Goal: Transaction & Acquisition: Purchase product/service

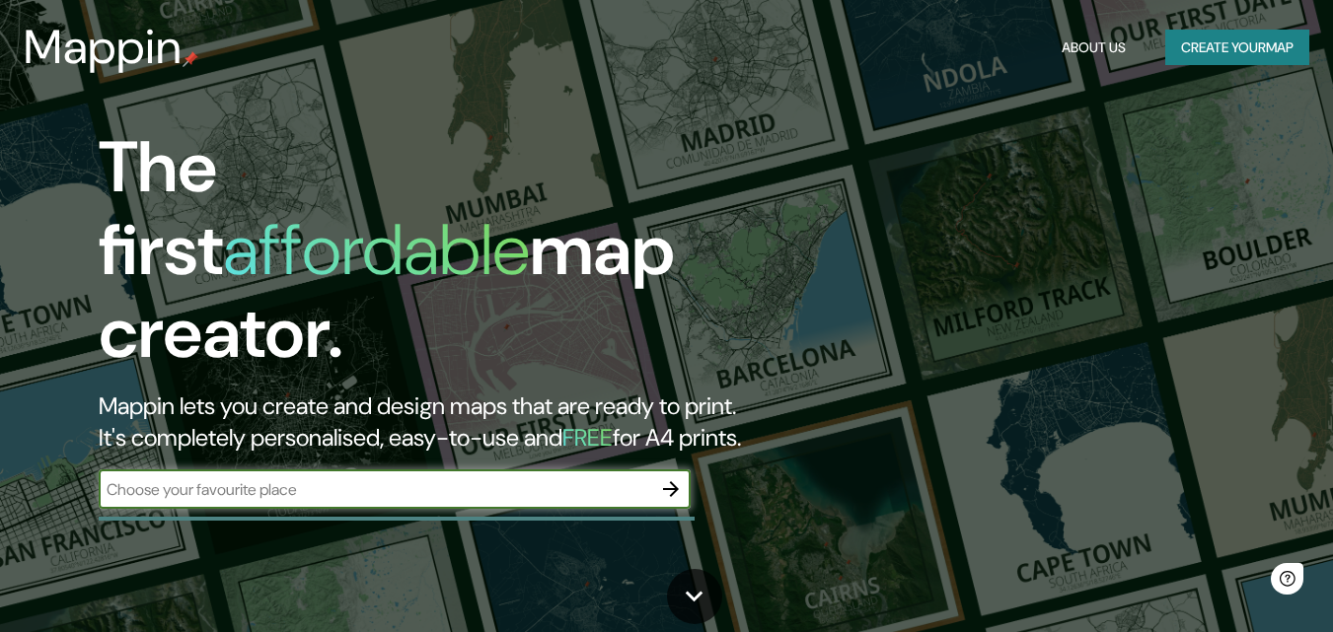
click at [427, 478] on input "text" at bounding box center [375, 489] width 552 height 23
type input "MUNAL"
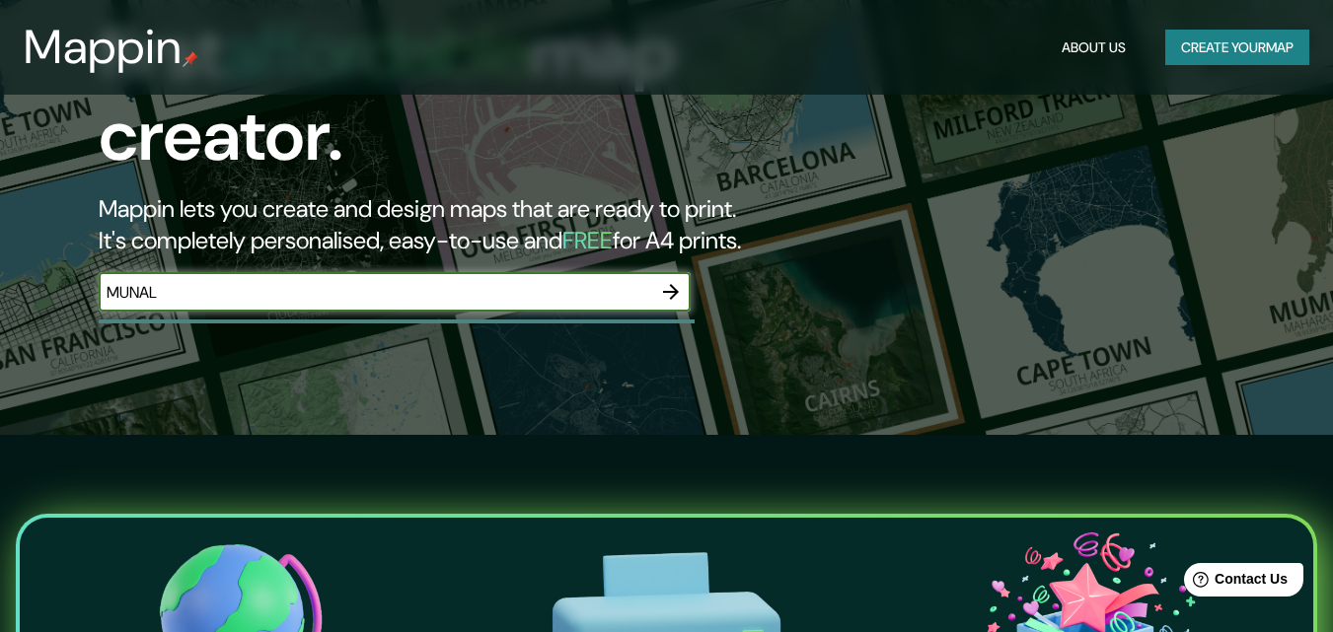
click at [676, 284] on icon "button" at bounding box center [671, 292] width 16 height 16
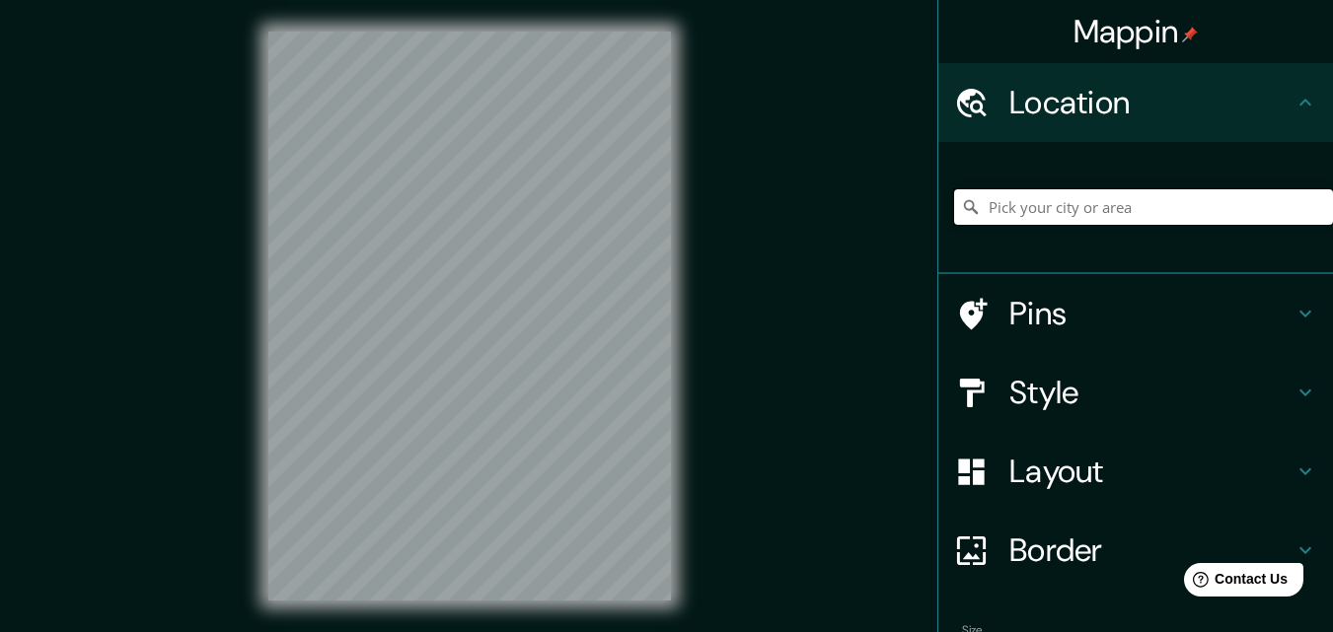
click at [1030, 206] on input "Pick your city or area" at bounding box center [1143, 207] width 379 height 36
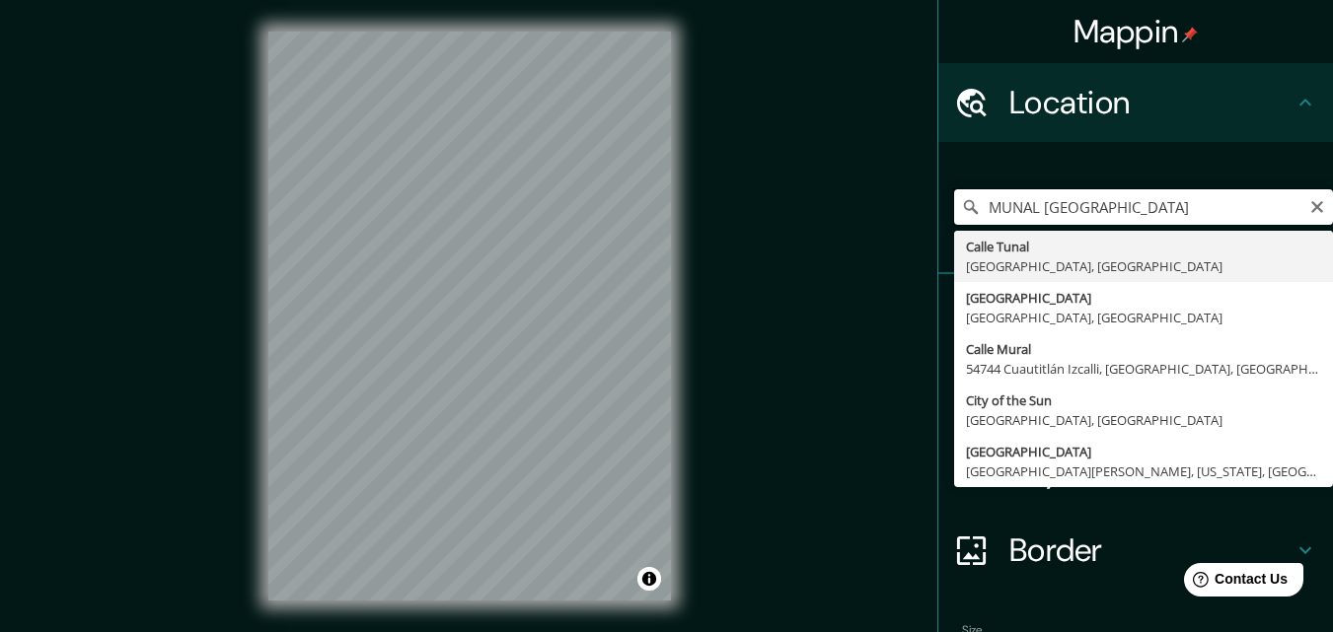
click at [1027, 210] on input "MUNAL [GEOGRAPHIC_DATA]" at bounding box center [1143, 207] width 379 height 36
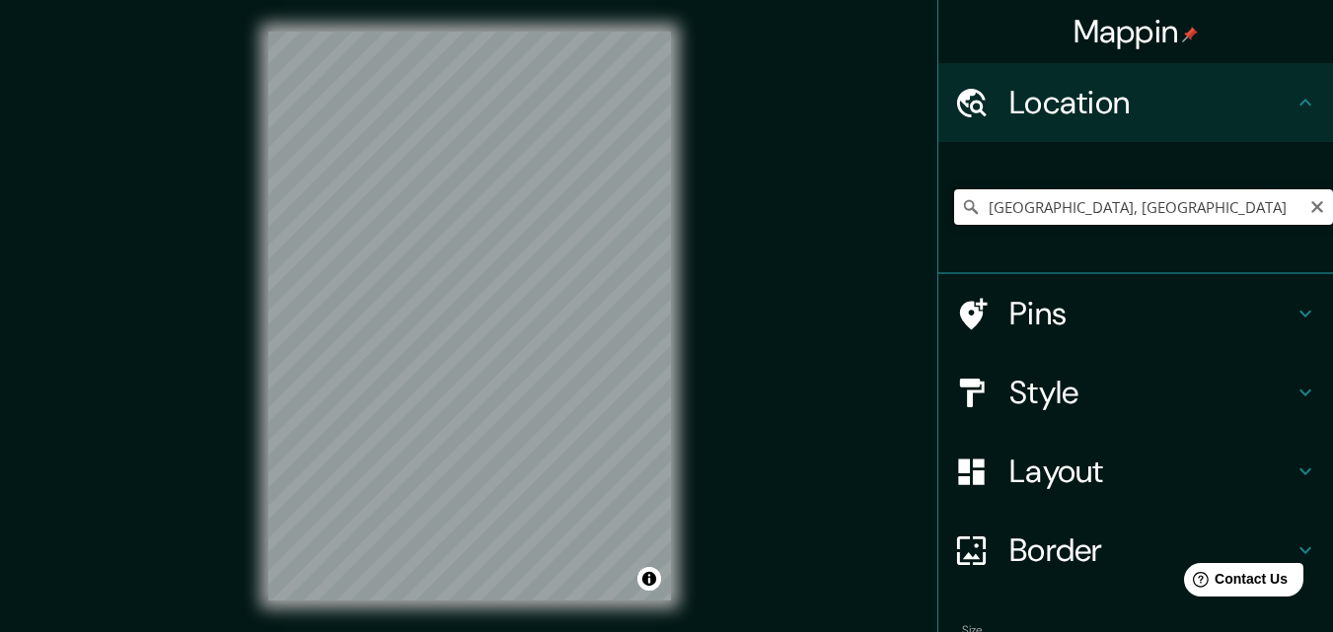
click at [1209, 195] on input "[GEOGRAPHIC_DATA], [GEOGRAPHIC_DATA]" at bounding box center [1143, 207] width 379 height 36
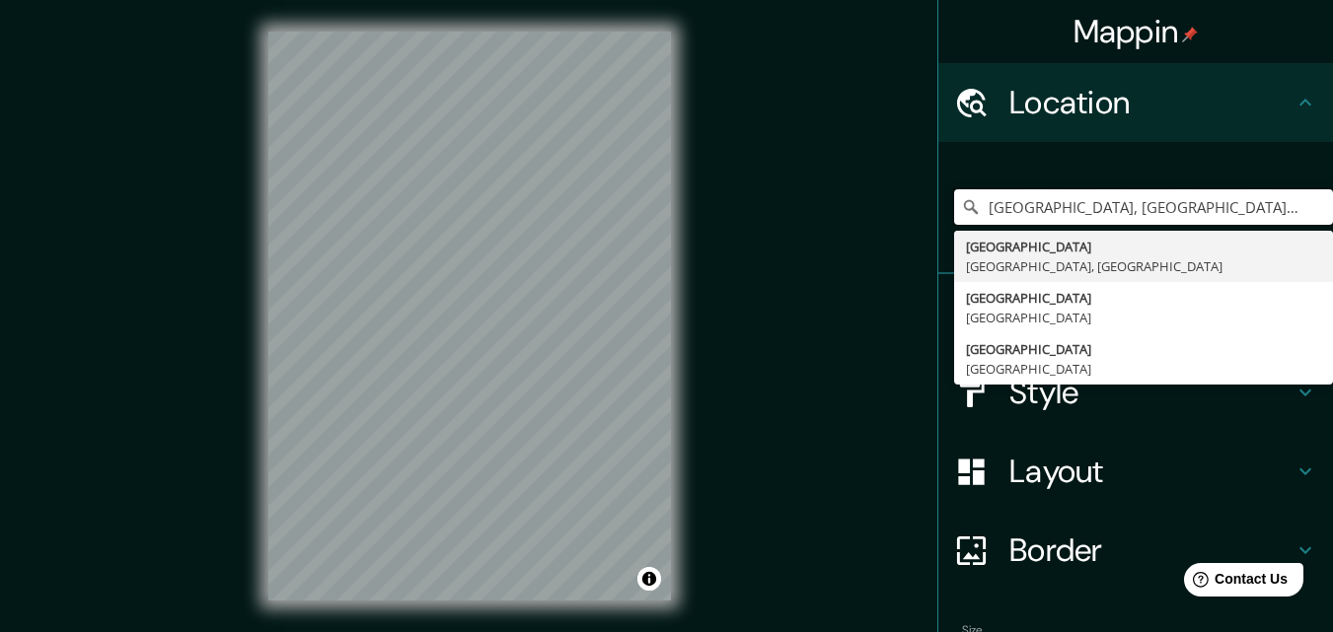
drag, startPoint x: 1205, startPoint y: 207, endPoint x: 893, endPoint y: 227, distance: 313.3
click at [893, 227] on div "Mappin Location [GEOGRAPHIC_DATA], [GEOGRAPHIC_DATA] [GEOGRAPHIC_DATA][PERSON_N…" at bounding box center [666, 332] width 1333 height 664
paste input "[STREET_ADDRESS][PERSON_NAME][PERSON_NAME]"
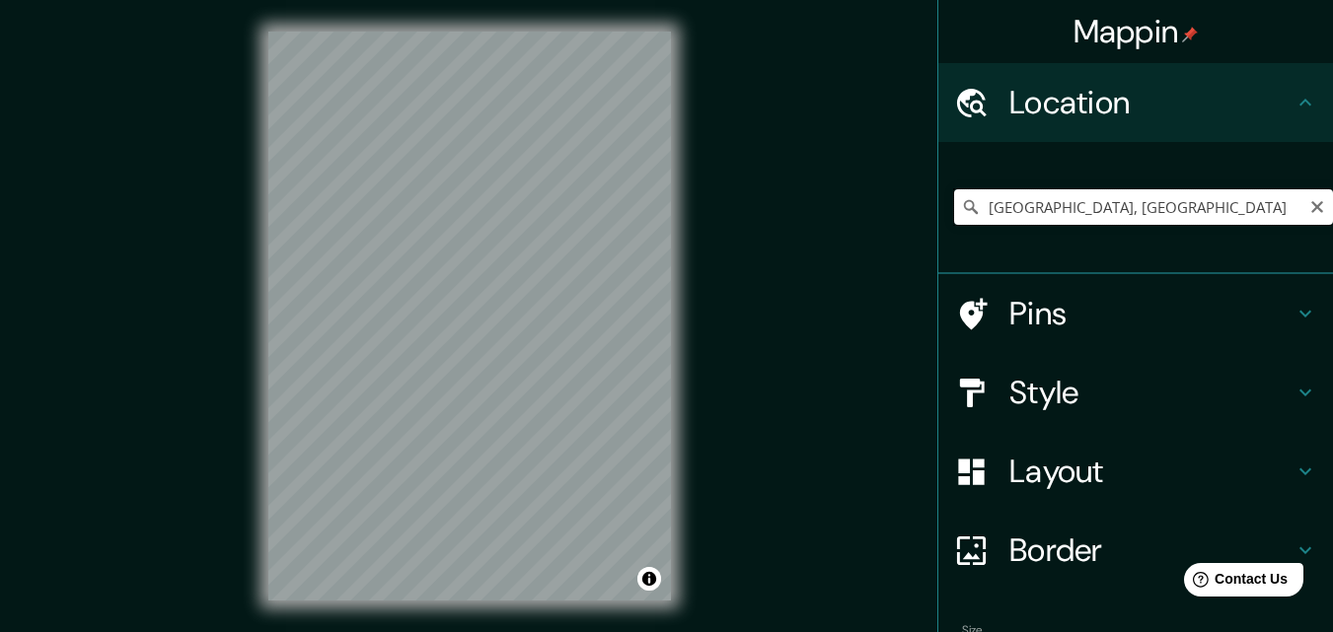
click at [1129, 214] on input "[GEOGRAPHIC_DATA], [GEOGRAPHIC_DATA]" at bounding box center [1143, 207] width 379 height 36
drag, startPoint x: 1201, startPoint y: 211, endPoint x: 688, endPoint y: 248, distance: 514.3
click at [688, 247] on div "Mappin Location [GEOGRAPHIC_DATA], [GEOGRAPHIC_DATA] [GEOGRAPHIC_DATA] [GEOGRAP…" at bounding box center [666, 332] width 1333 height 664
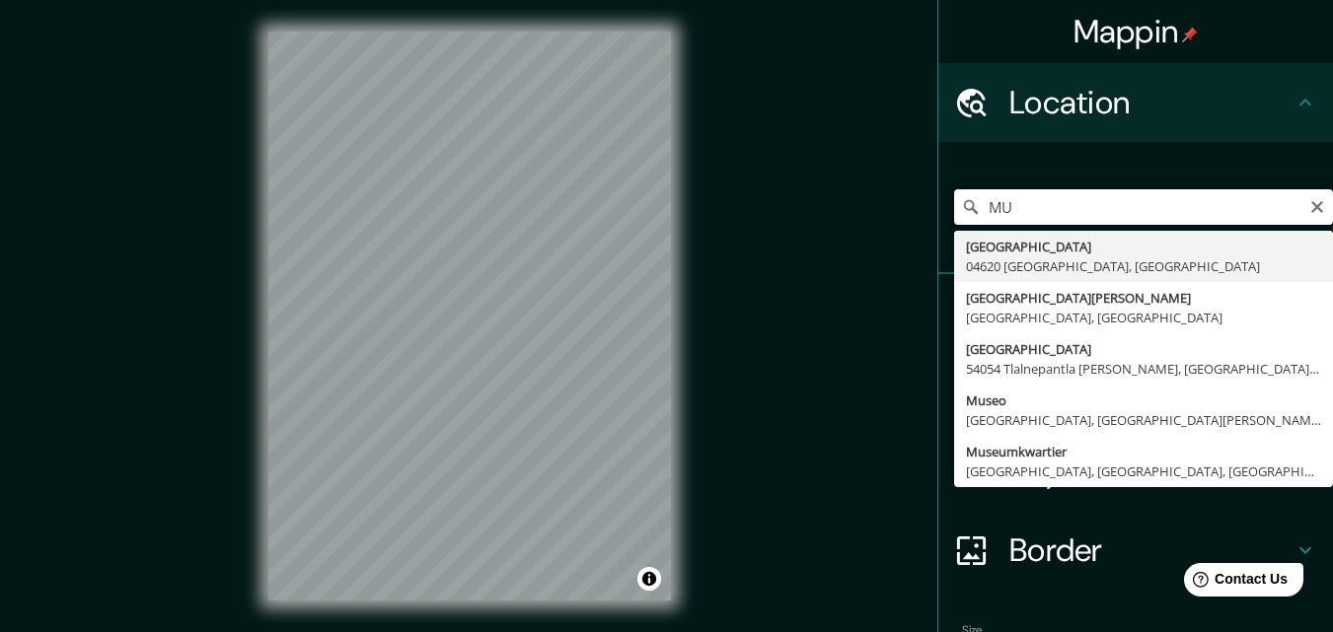
type input "M"
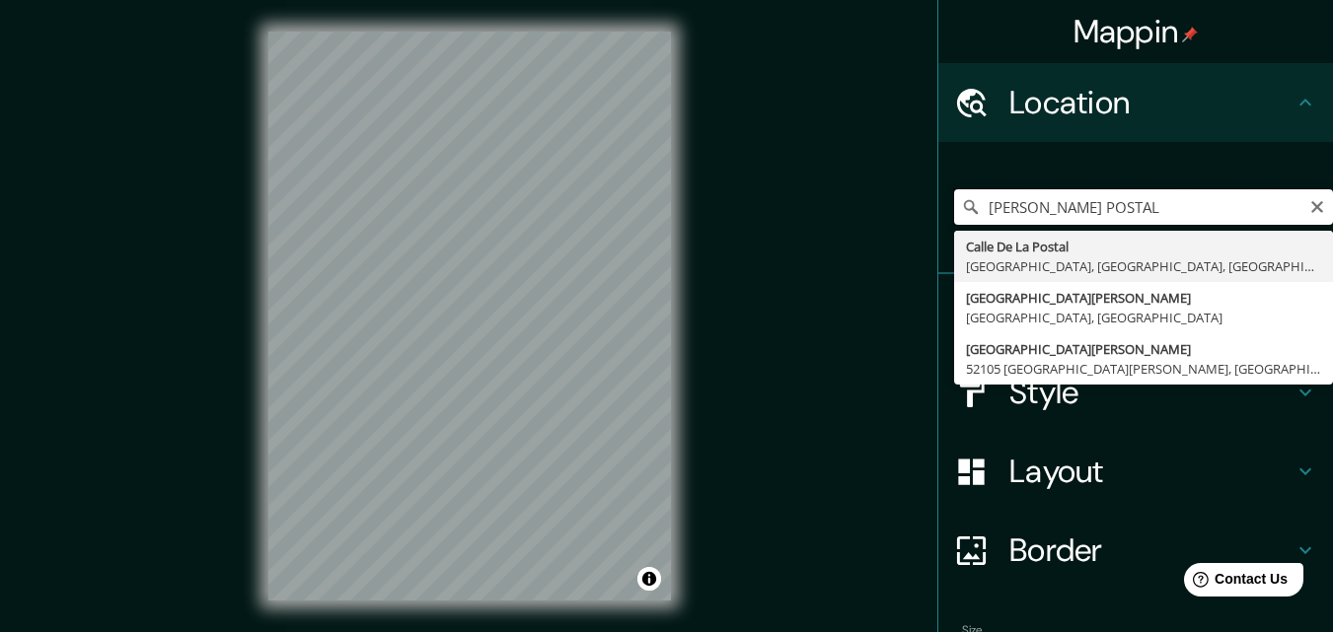
drag, startPoint x: 1131, startPoint y: 207, endPoint x: 766, endPoint y: 235, distance: 366.0
click at [769, 234] on div "Mappin Location [PERSON_NAME][GEOGRAPHIC_DATA] [GEOGRAPHIC_DATA][PERSON_NAME][P…" at bounding box center [666, 332] width 1333 height 664
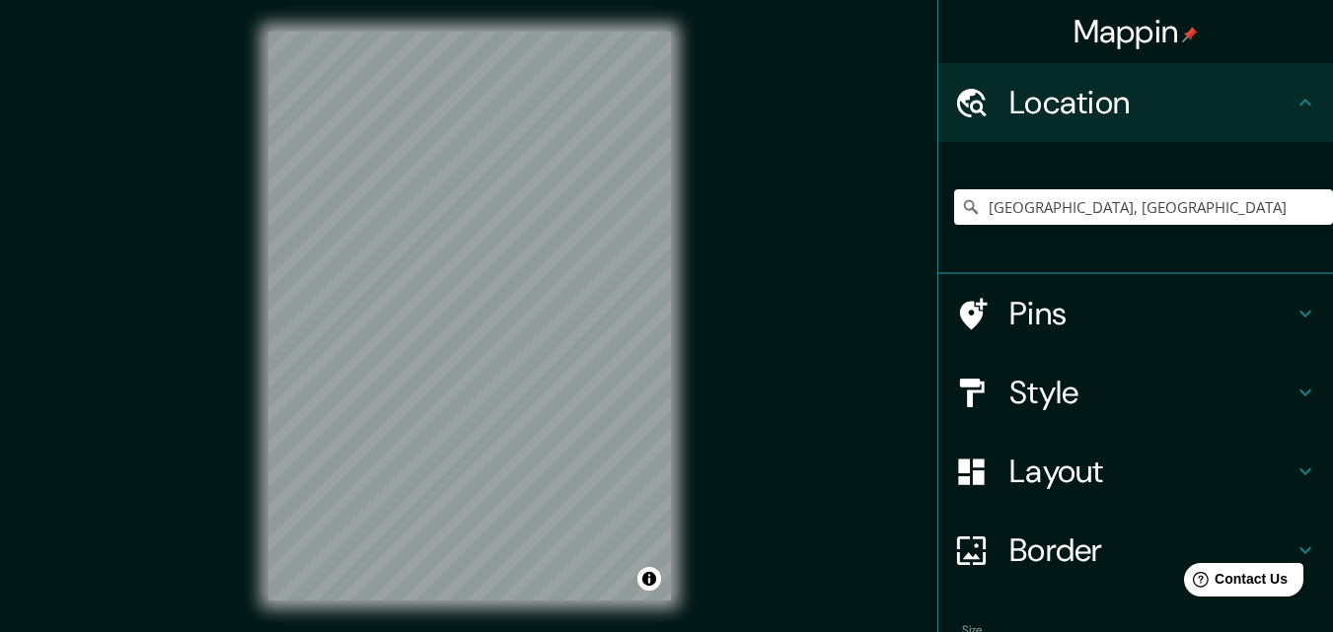
click at [1059, 376] on h4 "Style" at bounding box center [1151, 392] width 284 height 39
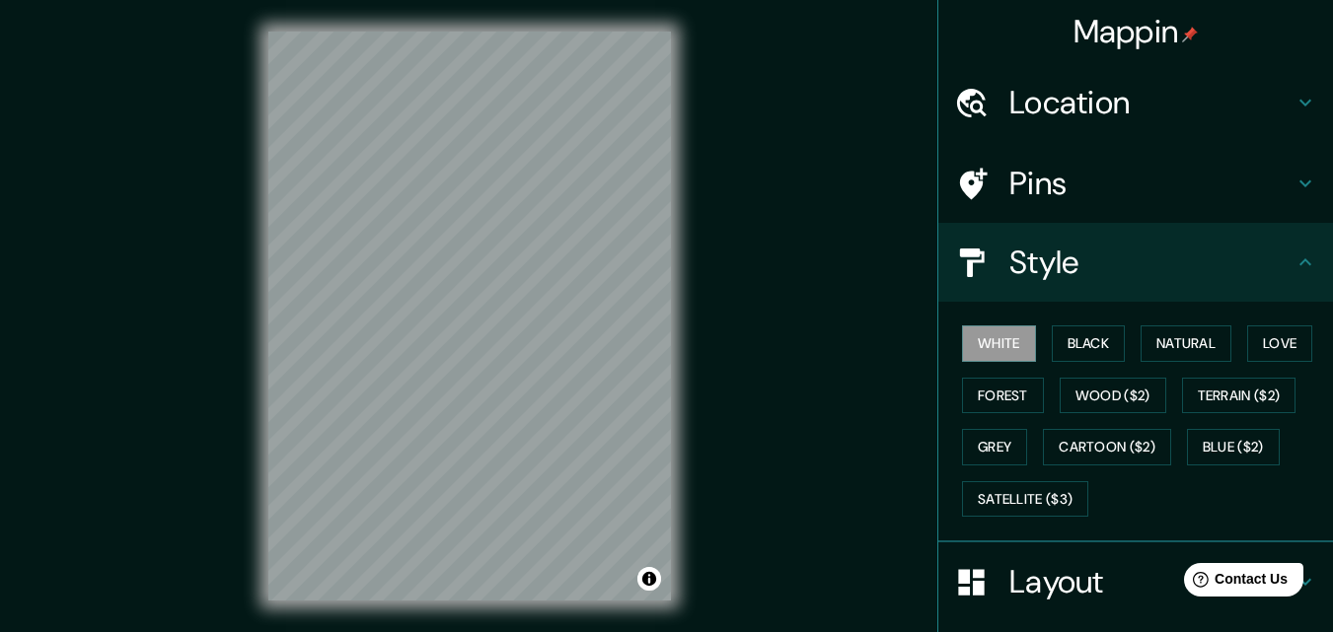
click at [1068, 350] on button "Black" at bounding box center [1089, 344] width 74 height 36
click at [1140, 348] on button "Natural" at bounding box center [1185, 344] width 91 height 36
click at [1253, 356] on button "Love" at bounding box center [1279, 344] width 65 height 36
click at [1013, 394] on button "Forest" at bounding box center [1003, 396] width 82 height 36
click at [995, 433] on button "Grey" at bounding box center [994, 447] width 65 height 36
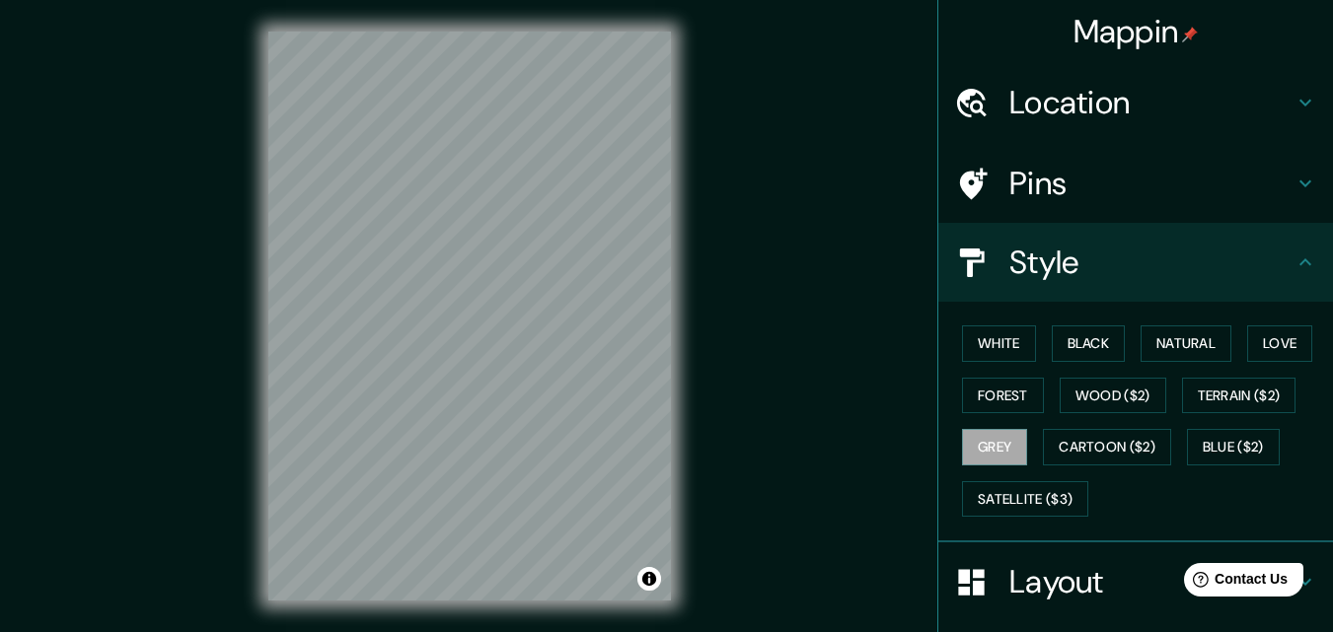
click at [1293, 108] on icon at bounding box center [1305, 103] width 24 height 24
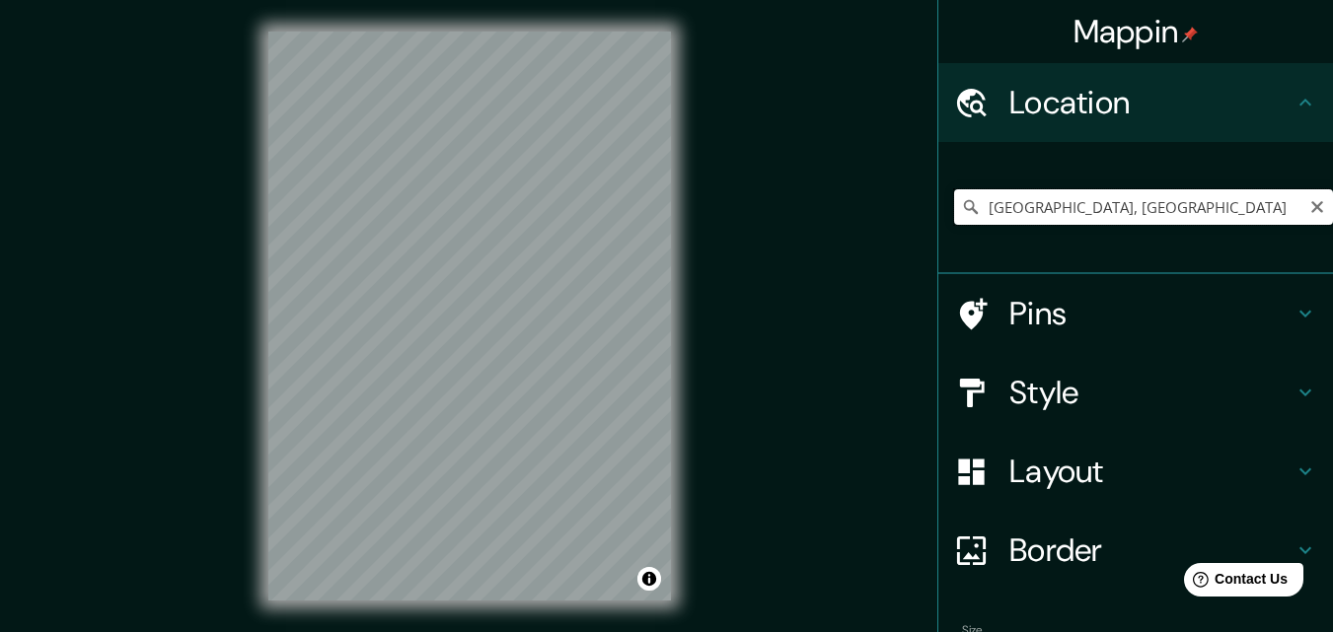
click at [1107, 213] on input "[GEOGRAPHIC_DATA], [GEOGRAPHIC_DATA]" at bounding box center [1143, 207] width 379 height 36
click at [1061, 211] on input "[GEOGRAPHIC_DATA], [GEOGRAPHIC_DATA]" at bounding box center [1143, 207] width 379 height 36
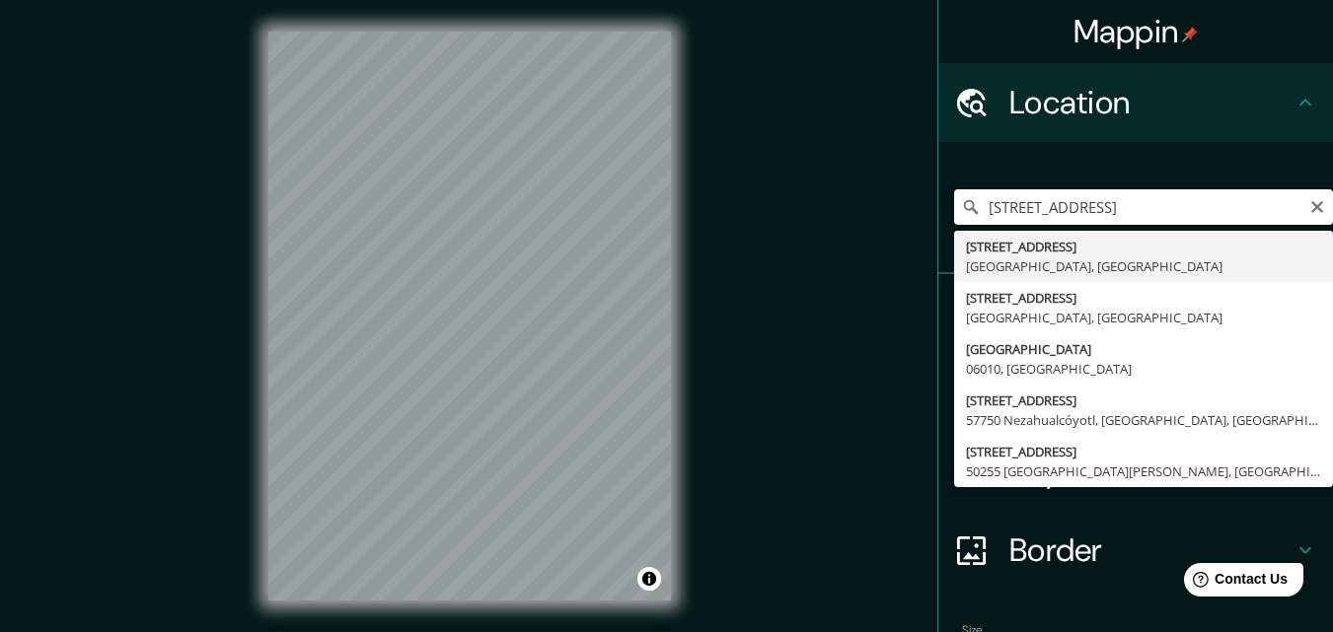
type input "[STREET_ADDRESS]"
